Goal: Information Seeking & Learning: Find contact information

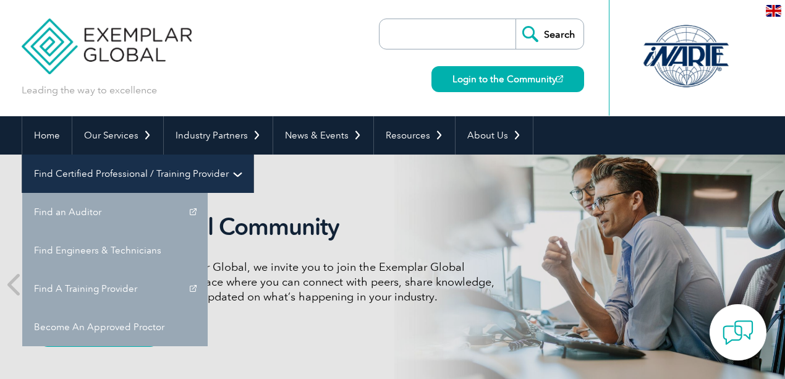
click at [254, 155] on link "Find Certified Professional / Training Provider" at bounding box center [137, 174] width 231 height 38
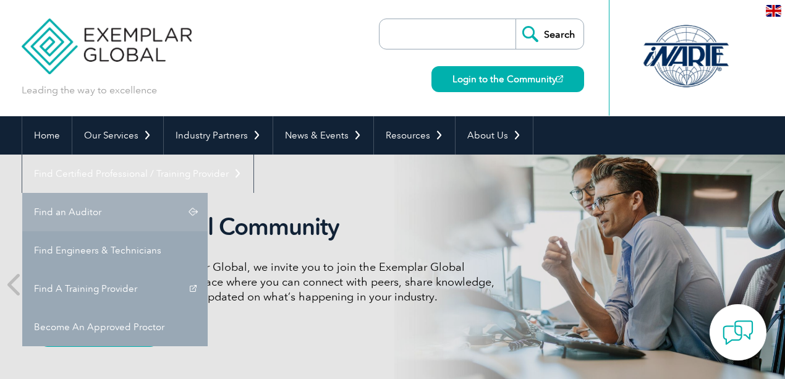
click at [208, 193] on link "Find an Auditor" at bounding box center [115, 212] width 186 height 38
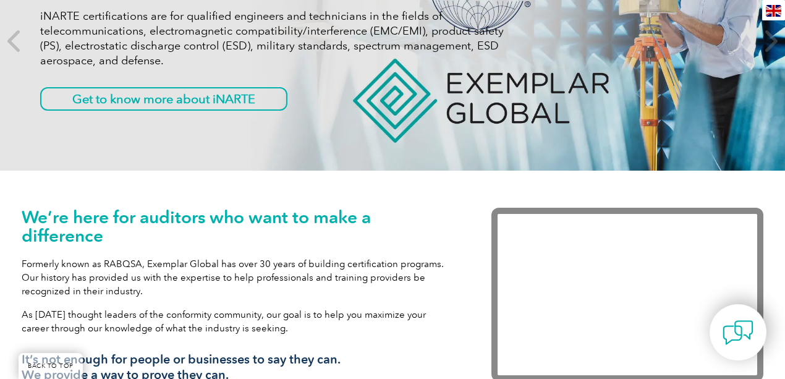
scroll to position [247, 0]
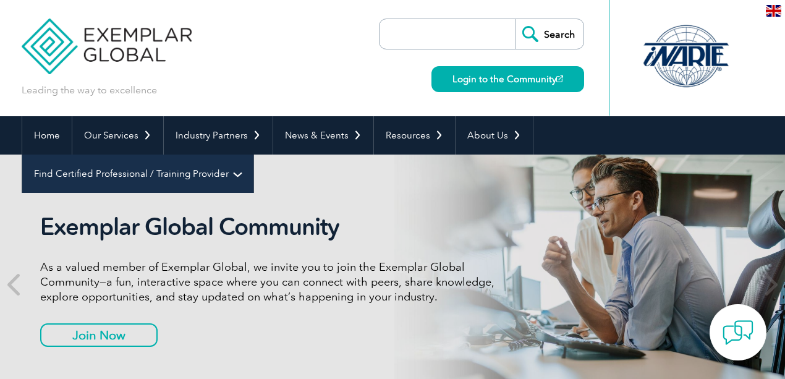
click at [254, 155] on link "Find Certified Professional / Training Provider" at bounding box center [137, 174] width 231 height 38
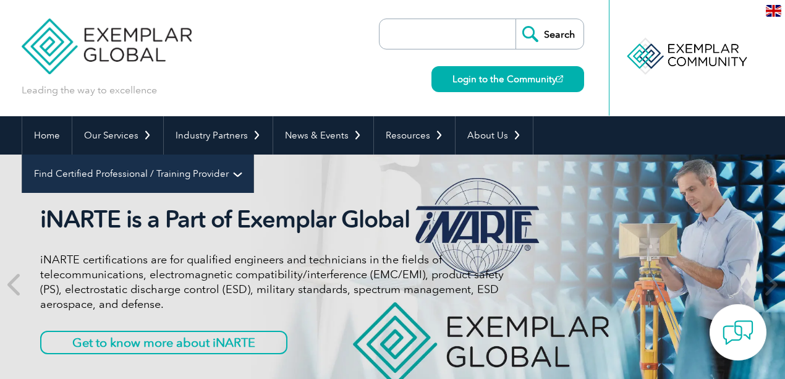
drag, startPoint x: 683, startPoint y: 141, endPoint x: 735, endPoint y: 139, distance: 52.6
click at [254, 155] on link "Find Certified Professional / Training Provider" at bounding box center [137, 174] width 231 height 38
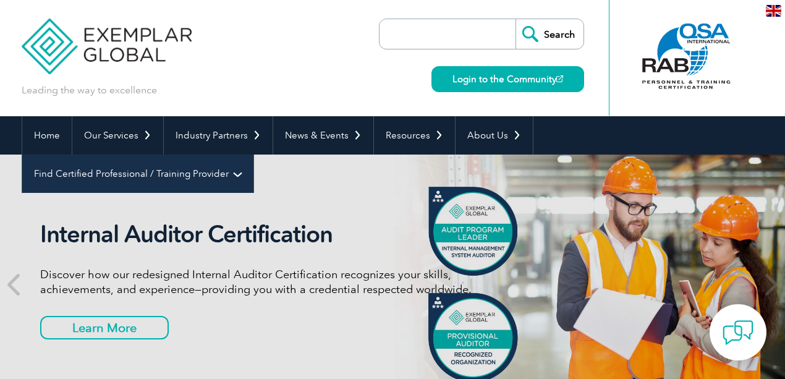
click at [254, 155] on link "Find Certified Professional / Training Provider" at bounding box center [137, 174] width 231 height 38
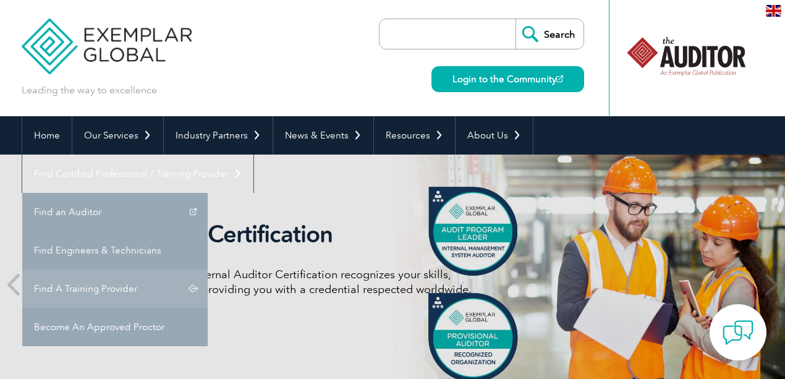
click at [208, 270] on link "Find A Training Provider" at bounding box center [115, 289] width 186 height 38
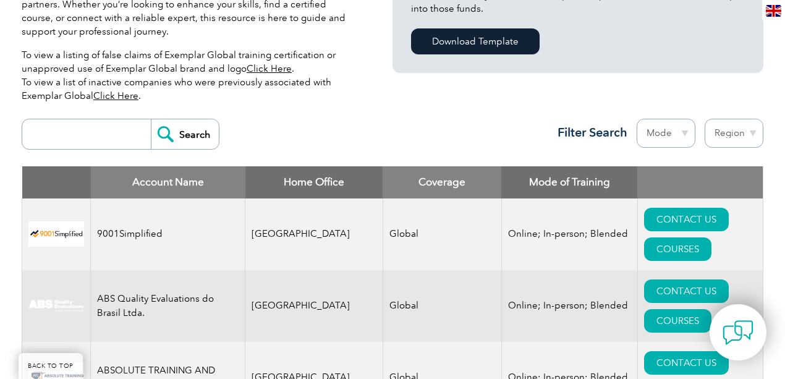
scroll to position [288, 0]
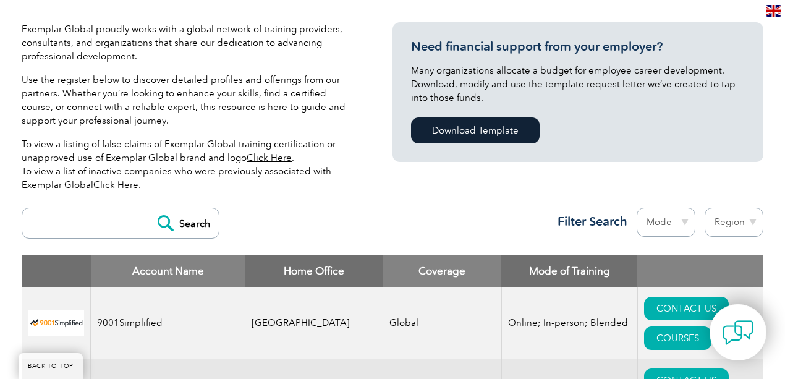
click at [715, 232] on select "Region Australia Bahrain Bangladesh Brazil Canada Colombia Dominican Republic E…" at bounding box center [734, 222] width 59 height 29
select select "Saudi Arabia"
click at [705, 208] on select "Region Australia Bahrain Bangladesh Brazil Canada Colombia Dominican Republic E…" at bounding box center [734, 222] width 59 height 29
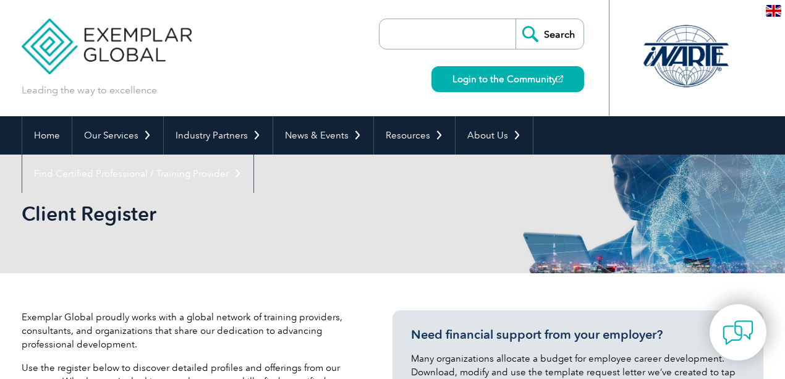
select select "[GEOGRAPHIC_DATA]"
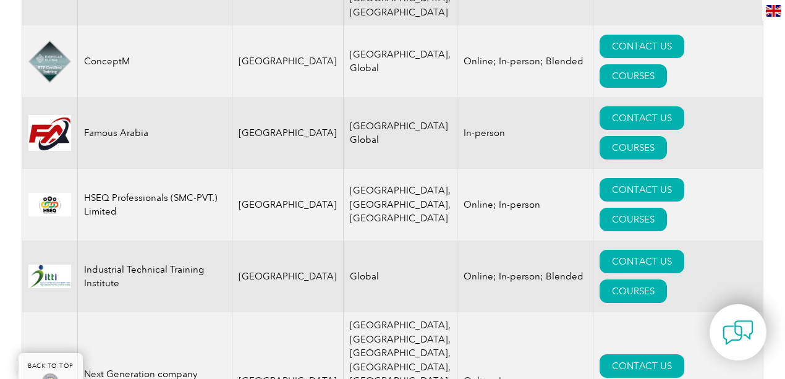
scroll to position [824, 0]
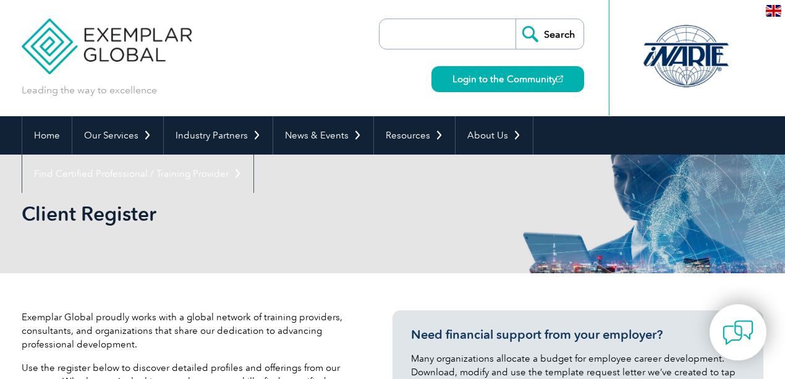
select select "[GEOGRAPHIC_DATA]"
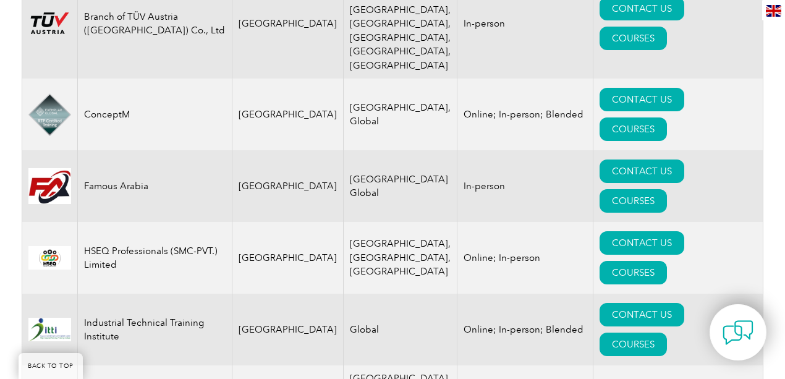
scroll to position [824, 0]
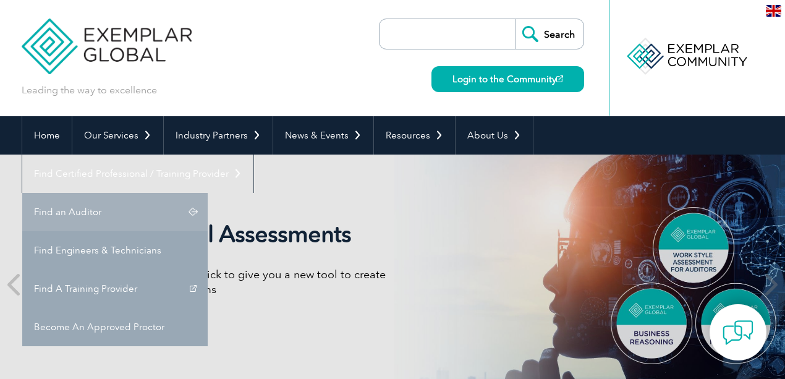
click at [208, 193] on link "Find an Auditor" at bounding box center [115, 212] width 186 height 38
